Goal: Check status: Check status

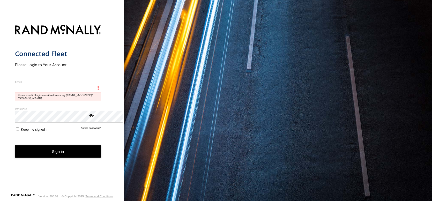
type input "**********"
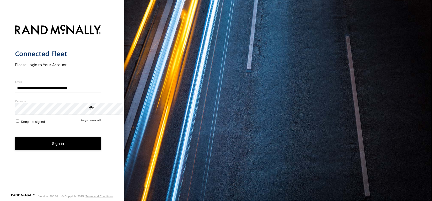
click at [89, 179] on form "**********" at bounding box center [62, 108] width 94 height 172
click at [98, 150] on button "Sign in" at bounding box center [58, 143] width 86 height 13
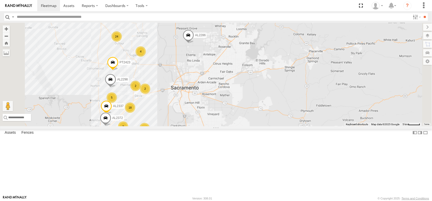
drag, startPoint x: 214, startPoint y: 101, endPoint x: 228, endPoint y: 106, distance: 14.5
click at [228, 106] on div "FRONTLOADER JD344H AL2286 AL2351 PT2389 AL2359 18 15 5 12 2 2 6 AL2337 24 4 AL2…" at bounding box center [216, 75] width 432 height 104
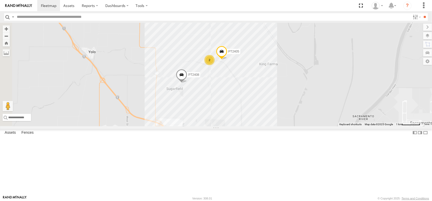
drag, startPoint x: 201, startPoint y: 100, endPoint x: 266, endPoint y: 143, distance: 77.7
click at [266, 126] on div "FRONTLOADER JD344H AL2286 AL2351 PT2389 AL2359 AL2337 AL2298 AL2370 PT2423 AL23…" at bounding box center [216, 75] width 432 height 104
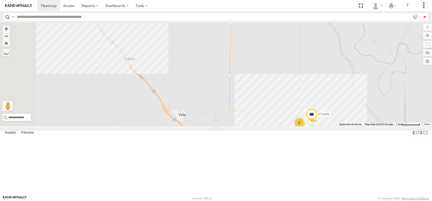
drag, startPoint x: 209, startPoint y: 124, endPoint x: 283, endPoint y: 167, distance: 86.3
click at [283, 126] on div "FRONTLOADER JD344H AL2286 AL2351 PT2389 AL2359 AL2337 AL2298 AL2370 PT2423 AL23…" at bounding box center [216, 75] width 432 height 104
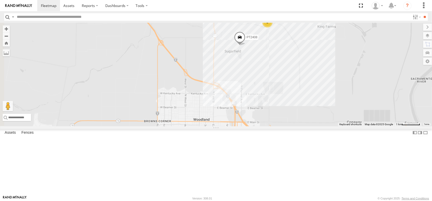
drag, startPoint x: 268, startPoint y: 150, endPoint x: 236, endPoint y: 58, distance: 97.2
click at [236, 58] on div "FRONTLOADER JD344H AL2286 AL2351 PT2389 AL2359 AL2337 AL2298 AL2370 PT2423 AL23…" at bounding box center [216, 75] width 432 height 104
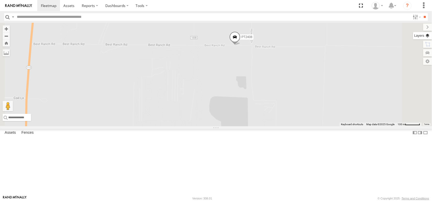
click at [428, 39] on label at bounding box center [422, 35] width 19 height 7
click at [0, 0] on span "Basemaps" at bounding box center [0, 0] width 0 height 0
click at [0, 0] on span "Satellite + Roadmap" at bounding box center [0, 0] width 0 height 0
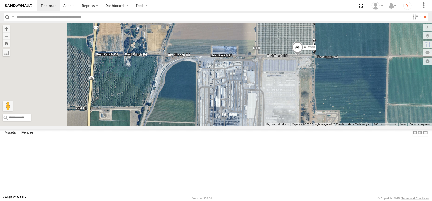
drag, startPoint x: 244, startPoint y: 89, endPoint x: 286, endPoint y: 94, distance: 43.1
click at [286, 94] on div "FRONTLOADER JD344H AL2286 AL2351 PT2389 AL2359 AL2337 AL2298 AL2370 PT2423 AL23…" at bounding box center [216, 75] width 432 height 104
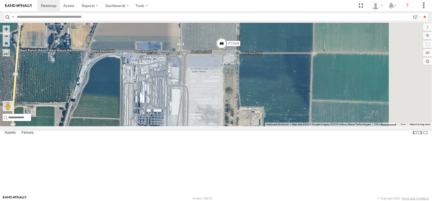
drag, startPoint x: 287, startPoint y: 93, endPoint x: 210, endPoint y: 90, distance: 76.5
click at [210, 90] on div "FRONTLOADER JD344H AL2286 AL2351 PT2389 AL2359 AL2337 AL2298 AL2370 PT2423 AL23…" at bounding box center [216, 75] width 432 height 104
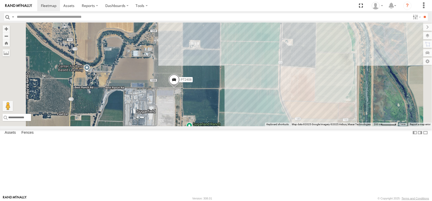
drag, startPoint x: 260, startPoint y: 78, endPoint x: 232, endPoint y: 173, distance: 99.5
click at [193, 82] on label "PT2408" at bounding box center [185, 79] width 16 height 5
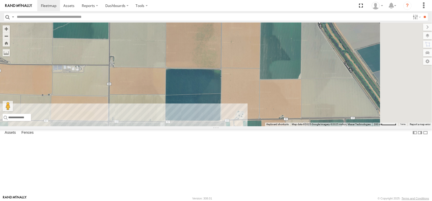
drag, startPoint x: 265, startPoint y: 143, endPoint x: 124, endPoint y: 121, distance: 142.4
click at [124, 121] on main "← Move left → Move right ↑ Move up ↓ Move down + Zoom in - Zoom out Home Jump l…" at bounding box center [216, 109] width 432 height 173
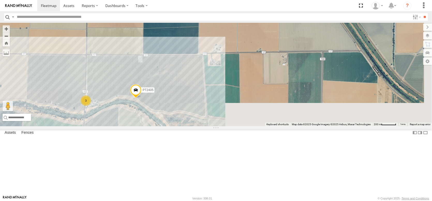
drag, startPoint x: 292, startPoint y: 149, endPoint x: 275, endPoint y: 52, distance: 98.2
click at [276, 50] on div "PT2408 PT2408 Pistachio Trailers Best Ranch Rd Woodland 38.71692 , -121.74788 0…" at bounding box center [216, 75] width 432 height 104
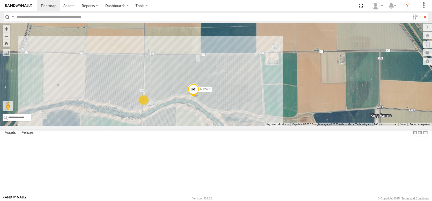
drag, startPoint x: 259, startPoint y: 90, endPoint x: 331, endPoint y: 176, distance: 112.0
click at [331, 126] on div "PT2408 PT2408 Pistachio Trailers Best Ranch Rd Woodland 38.71692 , -121.74788 0…" at bounding box center [216, 75] width 432 height 104
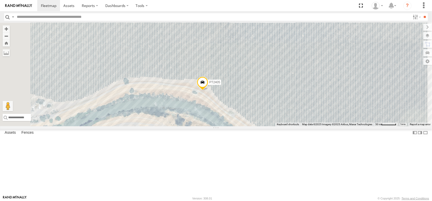
drag, startPoint x: 264, startPoint y: 140, endPoint x: 294, endPoint y: 99, distance: 50.0
click at [293, 100] on div "PT2408 PT2408 Pistachio Trailers Best Ranch Rd Woodland 38.71692 , -121.74788 0…" at bounding box center [216, 75] width 432 height 104
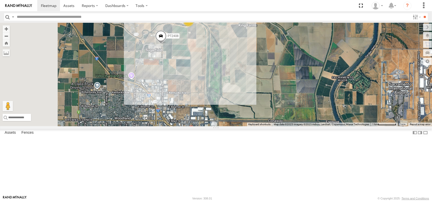
drag, startPoint x: 187, startPoint y: 138, endPoint x: 257, endPoint y: 69, distance: 98.3
click at [257, 69] on div "PT2405 3 PT2408" at bounding box center [216, 75] width 432 height 104
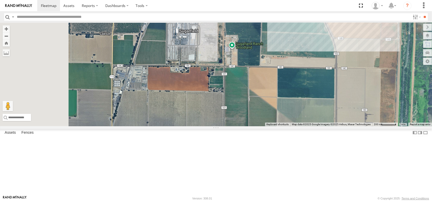
drag, startPoint x: 180, startPoint y: 101, endPoint x: 266, endPoint y: 77, distance: 89.3
click at [255, 80] on div "PT2408" at bounding box center [216, 75] width 432 height 104
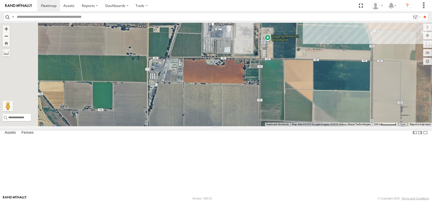
drag, startPoint x: 224, startPoint y: 107, endPoint x: 295, endPoint y: 111, distance: 71.5
click at [295, 111] on div "PT2408" at bounding box center [216, 75] width 432 height 104
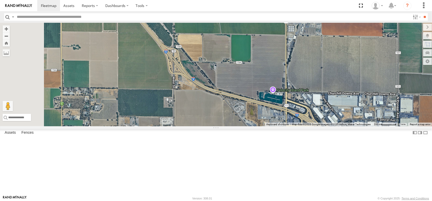
drag, startPoint x: 262, startPoint y: 127, endPoint x: 272, endPoint y: 52, distance: 76.5
click at [272, 54] on div "PT2408" at bounding box center [216, 75] width 432 height 104
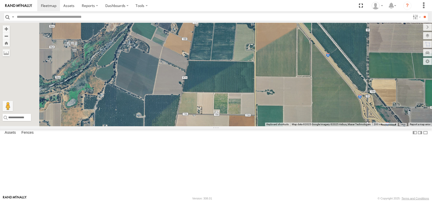
drag, startPoint x: 248, startPoint y: 102, endPoint x: 432, endPoint y: 175, distance: 197.5
click at [432, 126] on div "← Move left → Move right ↑ Move up ↓ Move down + Zoom in - Zoom out Home Jump l…" at bounding box center [216, 75] width 432 height 104
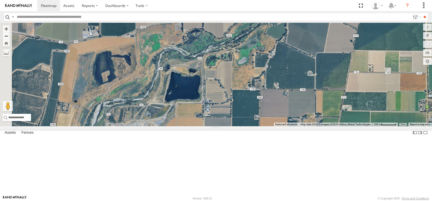
drag, startPoint x: 324, startPoint y: 119, endPoint x: 432, endPoint y: 113, distance: 107.6
click at [432, 113] on div "← Move left → Move right ↑ Move up ↓ Move down + Zoom in - Zoom out Home Jump l…" at bounding box center [216, 75] width 432 height 104
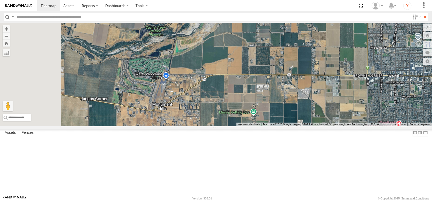
drag, startPoint x: 287, startPoint y: 157, endPoint x: 323, endPoint y: 41, distance: 120.4
click at [323, 41] on div "PT2408" at bounding box center [216, 75] width 432 height 104
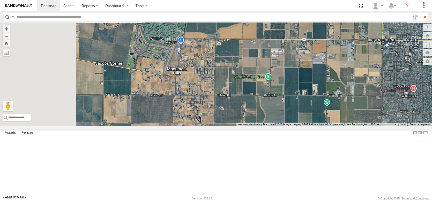
drag, startPoint x: 217, startPoint y: 133, endPoint x: 241, endPoint y: 85, distance: 53.7
click at [241, 86] on div "PT2408" at bounding box center [216, 75] width 432 height 104
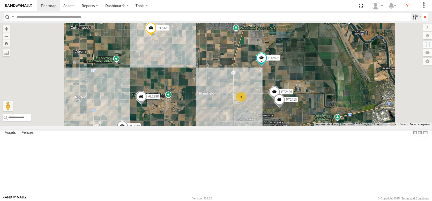
click at [411, 19] on label at bounding box center [416, 17] width 11 height 8
click at [425, 18] on input "**" at bounding box center [425, 17] width 6 height 8
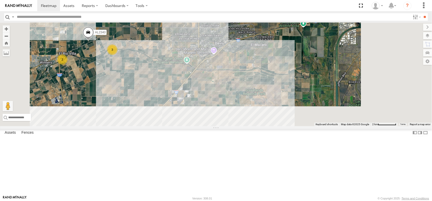
drag, startPoint x: 267, startPoint y: 138, endPoint x: 229, endPoint y: 44, distance: 101.2
click at [228, 45] on div "4 2 3 AL2298 PT2402 AL2340 PT2423 PT2413 PT2426" at bounding box center [216, 75] width 432 height 104
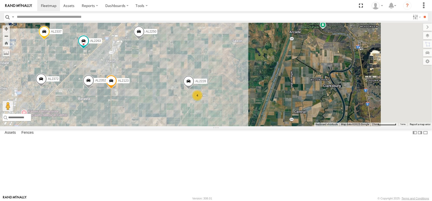
drag, startPoint x: 279, startPoint y: 142, endPoint x: 242, endPoint y: 68, distance: 83.2
click at [242, 68] on div "4 2 3 AL2298 PT2402 AL2340 PT2423 PT2413 PT2426 5 12 AL2263 AL2123 4 AL2337 AL2…" at bounding box center [216, 75] width 432 height 104
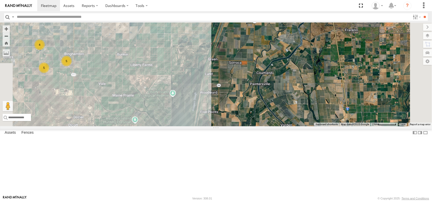
drag, startPoint x: 266, startPoint y: 129, endPoint x: 242, endPoint y: 41, distance: 91.2
click at [243, 43] on div "4 2 3 AL2298 PT2402 AL2340 PT2423 PT2413 PT2426 5 12 AL2263 AL2123 4 AL2337 AL2…" at bounding box center [216, 75] width 432 height 104
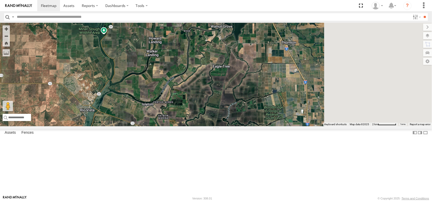
drag, startPoint x: 295, startPoint y: 128, endPoint x: 223, endPoint y: 41, distance: 112.6
click at [223, 41] on div "4 2 3 AL2298 PT2402 AL2340 PT2423 PT2413 PT2426 5 12 AL2263 AL2123 4 AL2337 AL2…" at bounding box center [216, 75] width 432 height 104
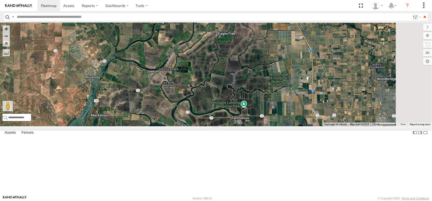
drag, startPoint x: 225, startPoint y: 113, endPoint x: 232, endPoint y: 80, distance: 34.4
click at [232, 80] on div "4 2 3 AL2298 PT2402 AL2340 PT2423 PT2413 PT2426 5 12 AL2263 AL2123 4 AL2337 AL2…" at bounding box center [216, 75] width 432 height 104
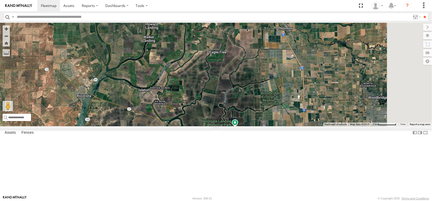
drag, startPoint x: 246, startPoint y: 93, endPoint x: 237, endPoint y: 116, distance: 24.5
click at [237, 116] on div "4 2 3 AL2298 PT2402 AL2340 PT2423 PT2413 PT2426 5 12 AL2263 AL2123 4 AL2337 AL2…" at bounding box center [216, 75] width 432 height 104
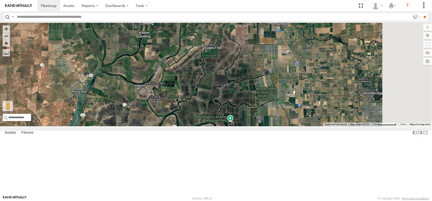
drag, startPoint x: 259, startPoint y: 105, endPoint x: 198, endPoint y: 100, distance: 61.3
click at [198, 100] on div "4 2 3 AL2298 PT2402 AL2340 PT2423 PT2413 PT2426 5 12 AL2263 AL2123 4 AL2337 AL2…" at bounding box center [216, 75] width 432 height 104
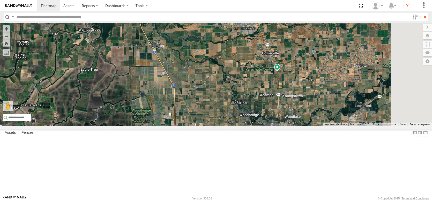
drag, startPoint x: 258, startPoint y: 105, endPoint x: 260, endPoint y: 135, distance: 29.6
click at [260, 126] on div "4 2 3 AL2298 PT2402 AL2340 PT2423 PT2413 PT2426 5 12 AL2263 AL2123 4 AL2337 AL2…" at bounding box center [216, 75] width 432 height 104
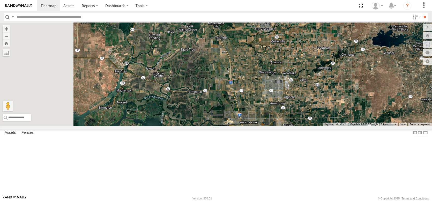
drag, startPoint x: 217, startPoint y: 113, endPoint x: 271, endPoint y: 93, distance: 56.9
click at [274, 94] on div "AL2298 PT2402 AL2340 PT2423 PT2413 PT2426 AL2263 AL2123 AL2337 AL2228 AL2352 AL…" at bounding box center [216, 75] width 432 height 104
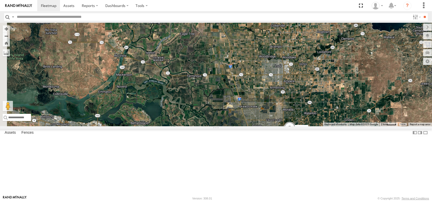
drag, startPoint x: 256, startPoint y: 104, endPoint x: 245, endPoint y: 49, distance: 56.4
click at [245, 49] on div "AL2298 PT2402 AL2340 PT2423 PT2413 PT2426 AL2263 AL2123 AL2337 AL2228 AL2352 AL…" at bounding box center [216, 75] width 432 height 104
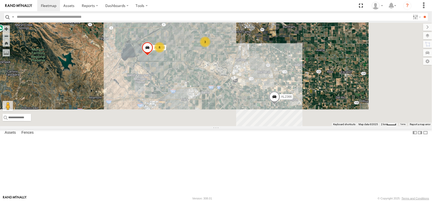
drag, startPoint x: 258, startPoint y: 108, endPoint x: 243, endPoint y: 45, distance: 65.1
click at [243, 45] on div "AL2298 PT2402 AL2340 PT2423 PT2413 PT2426 AL2263 AL2123 AL2337 AL2228 AL2352 AL…" at bounding box center [216, 75] width 432 height 104
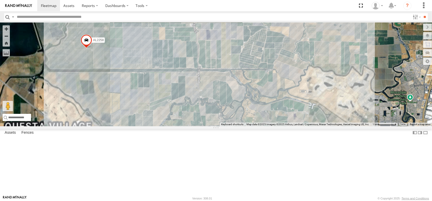
drag, startPoint x: 235, startPoint y: 89, endPoint x: 339, endPoint y: 60, distance: 108.0
click at [337, 60] on div "AL2298 PT2402 AL2340 PT2423 PT2413 PT2426 AL2263 AL2123 AL2337 AL2228 AL2352 AL…" at bounding box center [216, 75] width 432 height 104
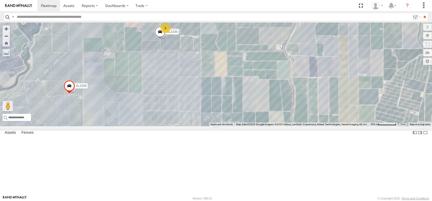
drag, startPoint x: 255, startPoint y: 72, endPoint x: 240, endPoint y: 102, distance: 33.5
click at [240, 102] on div "AL2298 PT2402 AL2340 PT2423 PT2413 PT2426 AL2263 AL2123 AL2337 AL2228 AL2352 AL…" at bounding box center [216, 75] width 432 height 104
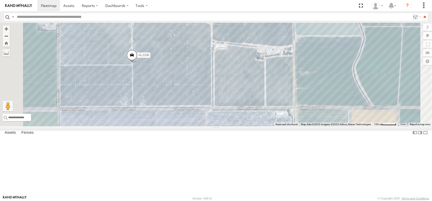
drag, startPoint x: 219, startPoint y: 57, endPoint x: 210, endPoint y: 92, distance: 35.3
click at [149, 57] on span "AL2336" at bounding box center [144, 55] width 11 height 4
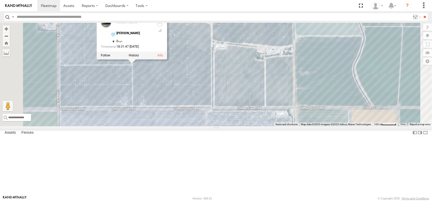
click at [266, 44] on div "AL2298 PT2402 AL2340 PT2423 PT2413 PT2426 AL2263 AL2123 AL2337 AL2228 AL2352 AL…" at bounding box center [216, 75] width 432 height 104
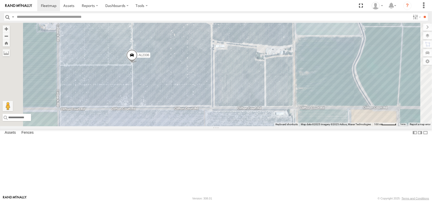
click at [167, 44] on div "AL2298 PT2402 AL2340 PT2423 PT2413 PT2426 AL2263 AL2123 AL2337 AL2228 AL2352 AL…" at bounding box center [216, 75] width 432 height 104
click at [168, 60] on div "AL2298 PT2402 AL2340 PT2423 PT2413 PT2426 AL2263 AL2123 AL2337 AL2228 AL2352 AL…" at bounding box center [216, 75] width 432 height 104
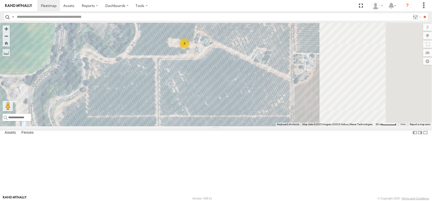
drag, startPoint x: 301, startPoint y: 82, endPoint x: 231, endPoint y: 91, distance: 70.4
click at [231, 91] on div "AL2298 PT2402 AL2340 PT2423 PT2413 PT2426 AL2263 AL2123 AL2337 AL2228 AL2352 AL…" at bounding box center [216, 75] width 432 height 104
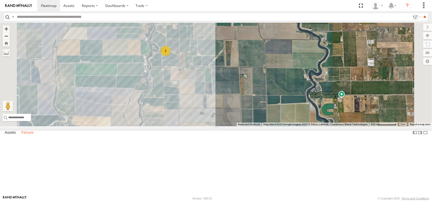
click at [34, 136] on label "Fences" at bounding box center [27, 132] width 17 height 7
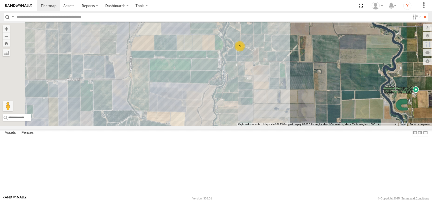
drag, startPoint x: 181, startPoint y: 111, endPoint x: 280, endPoint y: 98, distance: 100.3
click at [280, 98] on div "AL2298 PT2402 AL2340 PT2423 PT2413 PT2426 AL2263 AL2123 AL2337 AL2228 AL2352 AL…" at bounding box center [216, 75] width 432 height 104
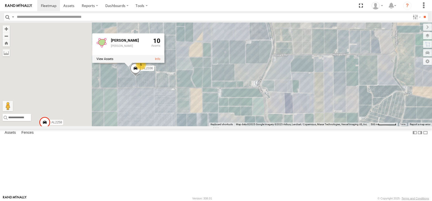
drag, startPoint x: 189, startPoint y: 113, endPoint x: 305, endPoint y: 116, distance: 115.7
click at [305, 116] on div "AL2298 PT2402 AL2340 PT2423 PT2413 PT2426 AL2263 AL2123 AL2337 AL2228 AL2352 AL…" at bounding box center [216, 75] width 432 height 104
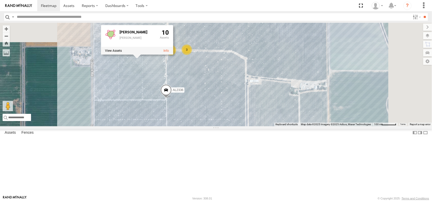
drag, startPoint x: 204, startPoint y: 96, endPoint x: 198, endPoint y: 117, distance: 21.9
click at [198, 118] on div "AL2298 PT2402 AL2340 PT2423 PT2413 PT2426 AL2263 AL2123 AL2337 AL2228 AL2352 AL…" at bounding box center [216, 75] width 432 height 104
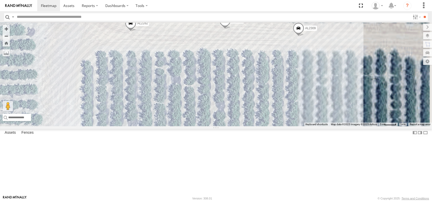
drag, startPoint x: 278, startPoint y: 96, endPoint x: 128, endPoint y: 101, distance: 150.2
click at [128, 101] on main "← Move left → Move right ↑ Move up ↓ Move down + Zoom in - Zoom out Home Jump l…" at bounding box center [216, 109] width 432 height 173
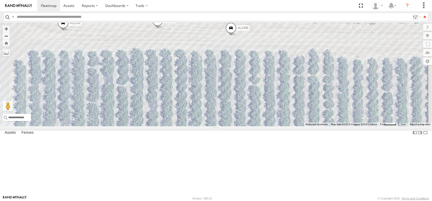
click at [163, 29] on span at bounding box center [157, 22] width 11 height 14
click at [189, 23] on link at bounding box center [185, 21] width 5 height 4
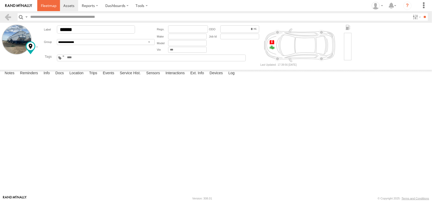
click at [56, 6] on span at bounding box center [49, 5] width 16 height 5
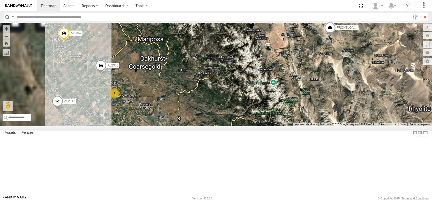
drag, startPoint x: 180, startPoint y: 132, endPoint x: 186, endPoint y: 127, distance: 7.1
click at [203, 122] on div "FRONTLOADER JD344H AL2367 AL2311 AL2365 AL2327 9" at bounding box center [216, 75] width 432 height 104
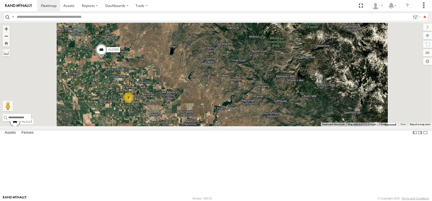
drag, startPoint x: 205, startPoint y: 100, endPoint x: 319, endPoint y: 205, distance: 155.2
click at [319, 201] on html at bounding box center [216, 100] width 432 height 201
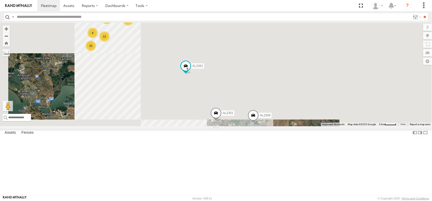
drag, startPoint x: 181, startPoint y: 114, endPoint x: 203, endPoint y: 157, distance: 48.9
click at [203, 126] on div "FRONTLOADER JD344H AL2367 AL2311 AL2365 AL2359 AL2327 9 18 15 7 AL2263 11 2 5 A…" at bounding box center [216, 75] width 432 height 104
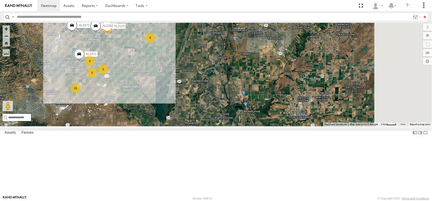
drag, startPoint x: 300, startPoint y: 140, endPoint x: 250, endPoint y: 96, distance: 66.8
click at [250, 96] on div "FRONTLOADER JD344H AL2367 AL2311 AL2365 AL2359 AL2327 AL2263 AL2337 AL2261 AL23…" at bounding box center [216, 75] width 432 height 104
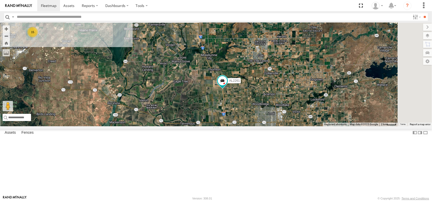
drag, startPoint x: 267, startPoint y: 142, endPoint x: 233, endPoint y: 63, distance: 86.5
click at [233, 63] on div "FRONTLOADER JD344H AL2367 AL2311 AL2365 AL2359 AL2327 AL2263 AL2337 AL2261 AL23…" at bounding box center [216, 75] width 432 height 104
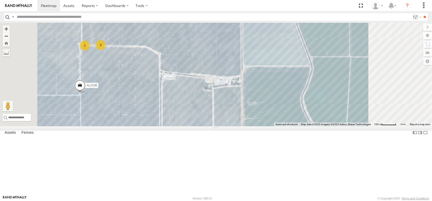
click at [86, 94] on span at bounding box center [79, 87] width 11 height 14
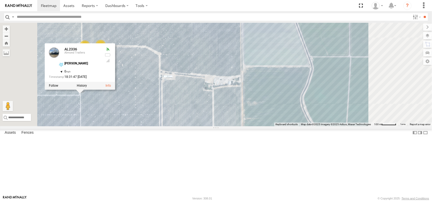
click at [205, 119] on div "FRONTLOADER JD344H AL2367 AL2311 AL2365 AL2359 AL2327 AL2263 AL2337 AL2261 AL23…" at bounding box center [216, 75] width 432 height 104
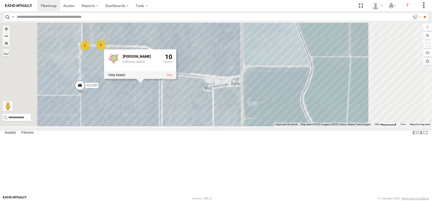
click at [245, 65] on div "FRONTLOADER JD344H AL2367 AL2311 AL2365 AL2359 AL2327 AL2263 AL2337 AL2261 AL23…" at bounding box center [216, 75] width 432 height 104
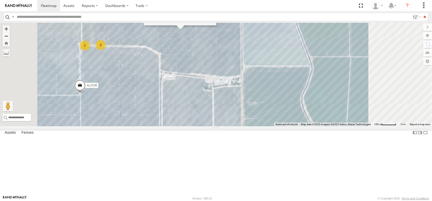
click at [217, 25] on div "Pomona [PERSON_NAME] [PERSON_NAME] 10" at bounding box center [180, 11] width 72 height 30
click at [159, 10] on icon at bounding box center [154, 5] width 10 height 10
click at [199, 5] on div "[PERSON_NAME]" at bounding box center [181, 3] width 36 height 4
click at [213, 23] on link at bounding box center [209, 22] width 5 height 4
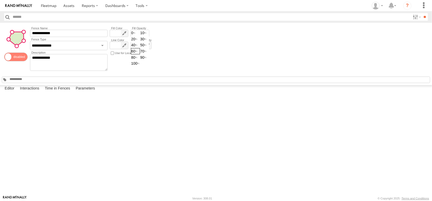
click at [145, 40] on span "0 10 20 30 40 50 60" at bounding box center [140, 48] width 18 height 37
click at [149, 42] on span "30" at bounding box center [144, 39] width 9 height 6
click at [257, 57] on div "**********" at bounding box center [216, 54] width 432 height 62
click at [42, 92] on label "Interactions" at bounding box center [29, 88] width 25 height 7
click at [56, 6] on span at bounding box center [49, 5] width 16 height 5
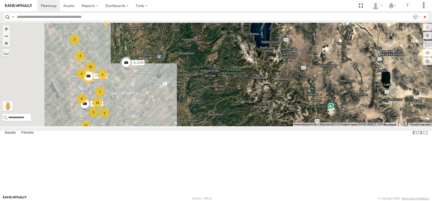
drag, startPoint x: 210, startPoint y: 131, endPoint x: 232, endPoint y: 86, distance: 49.8
click at [232, 87] on div "FRONTLOADER JD344H AL2367 AL2286 PT2389 AL2287 AL2261 AL2351 AL2359 4 19 27 4 5…" at bounding box center [216, 75] width 432 height 104
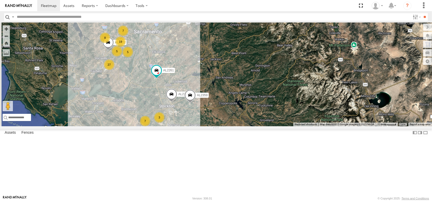
drag, startPoint x: 225, startPoint y: 140, endPoint x: 227, endPoint y: 118, distance: 22.1
click at [227, 118] on div "FRONTLOADER JD344H AL2367 AL2286 PT2389 AL2287 AL2261 AL2351 AL2359 4 19 27 4 5…" at bounding box center [216, 75] width 432 height 104
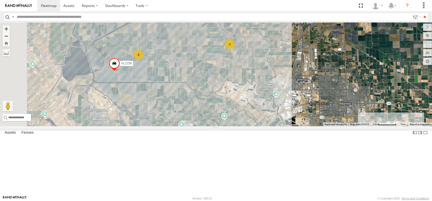
drag, startPoint x: 204, startPoint y: 121, endPoint x: 264, endPoint y: 95, distance: 65.9
click at [264, 95] on div "FRONTLOADER JD344H AL2367 AL2286 PT2389 AL2287 AL2261 AL2351 AL2359 PT2423 AL23…" at bounding box center [216, 75] width 432 height 104
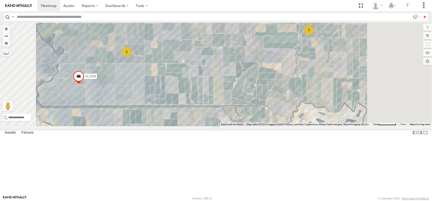
drag, startPoint x: 214, startPoint y: 83, endPoint x: 182, endPoint y: 94, distance: 34.3
click at [187, 94] on div "FRONTLOADER JD344H AL2367 AL2286 PT2389 AL2287 AL2261 AL2351 AL2359 PT2423 AL23…" at bounding box center [216, 75] width 432 height 104
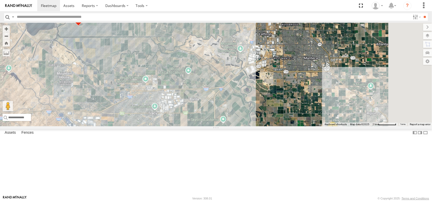
drag, startPoint x: 318, startPoint y: 125, endPoint x: 300, endPoint y: 84, distance: 44.8
click at [301, 84] on div "FRONTLOADER JD344H AL2367 AL2286 PT2389 AL2287 AL2261 AL2351 AL2359 PT2423 AL23…" at bounding box center [216, 75] width 432 height 104
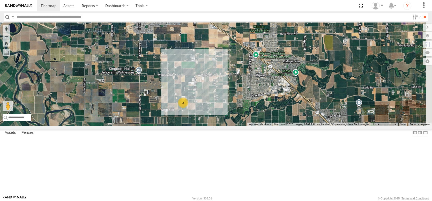
drag, startPoint x: 250, startPoint y: 87, endPoint x: 200, endPoint y: 205, distance: 128.2
click at [200, 201] on html at bounding box center [216, 100] width 432 height 201
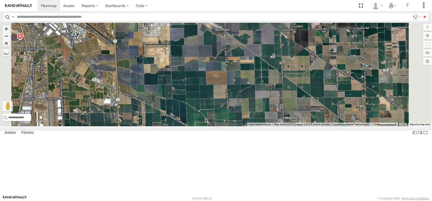
drag, startPoint x: 209, startPoint y: 114, endPoint x: 201, endPoint y: 189, distance: 76.1
click at [201, 126] on div "2" at bounding box center [216, 75] width 432 height 104
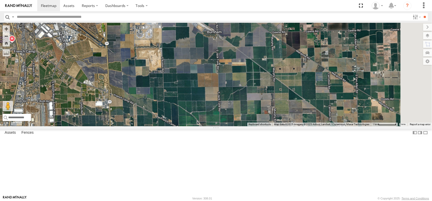
drag, startPoint x: 247, startPoint y: 113, endPoint x: 289, endPoint y: 207, distance: 102.2
click at [289, 201] on html at bounding box center [216, 100] width 432 height 201
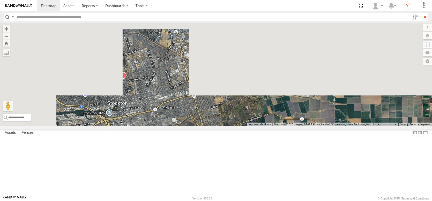
click at [247, 103] on div "2" at bounding box center [216, 75] width 432 height 104
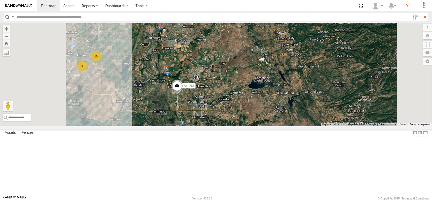
drag, startPoint x: 226, startPoint y: 83, endPoint x: 251, endPoint y: 160, distance: 80.7
click at [251, 126] on div "AL2351 AL2359 2 2 7 10 AL2261 3" at bounding box center [216, 75] width 432 height 104
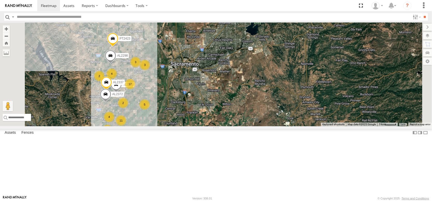
drag, startPoint x: 203, startPoint y: 81, endPoint x: 227, endPoint y: 141, distance: 64.0
click at [227, 126] on div "AL2351 AL2359 2 15 7 11 AL2261 3 17 AL2263 2 3 5 2 AL2337 4 4 AL2298 3 PT2423 A…" at bounding box center [216, 75] width 432 height 104
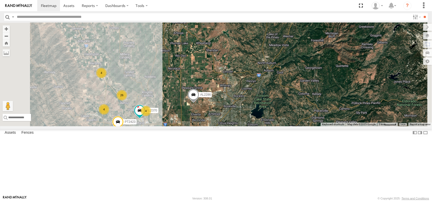
drag, startPoint x: 195, startPoint y: 59, endPoint x: 200, endPoint y: 136, distance: 77.0
click at [200, 126] on div "AL2351 AL2359 2 15 7 11 AL2261 3 17 AL2263 2 3 5 2 AL2337 4 4 AL2298 3 PT2423 A…" at bounding box center [216, 75] width 432 height 104
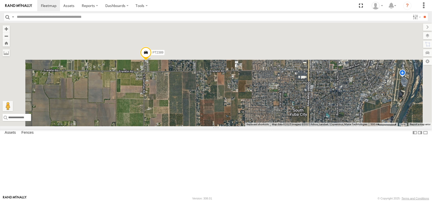
drag, startPoint x: 224, startPoint y: 48, endPoint x: 212, endPoint y: 131, distance: 83.7
click at [212, 126] on div "AL2351 AL2359 AL2261 AL2263 AL2337 AL2298 PT2423 AL2372 AL2286 AL2370 PT2406 PT…" at bounding box center [216, 75] width 432 height 104
